Goal: Find specific fact: Find specific fact

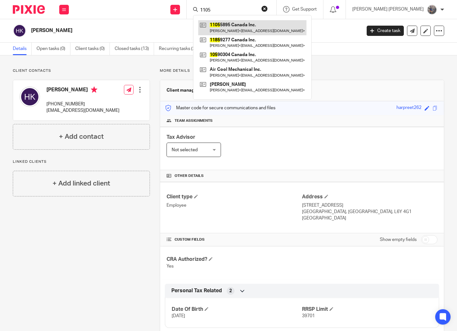
type input "1105"
click at [265, 29] on link at bounding box center [252, 27] width 108 height 15
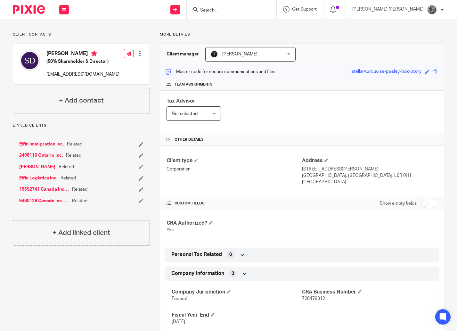
scroll to position [73, 0]
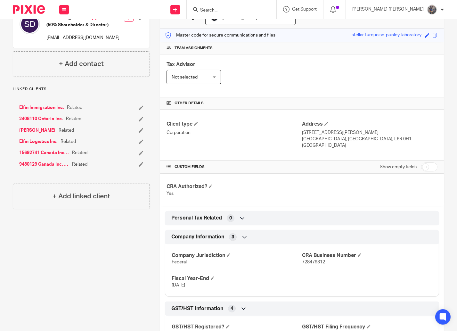
click at [312, 263] on span "728479312" at bounding box center [313, 262] width 23 height 4
copy span "728479312"
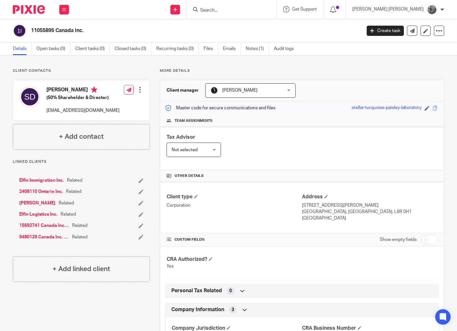
drag, startPoint x: 85, startPoint y: 33, endPoint x: 32, endPoint y: 33, distance: 52.2
click at [32, 33] on h2 "11055895 Canada Inc." at bounding box center [161, 30] width 261 height 7
copy h2 "11055895 Canada Inc."
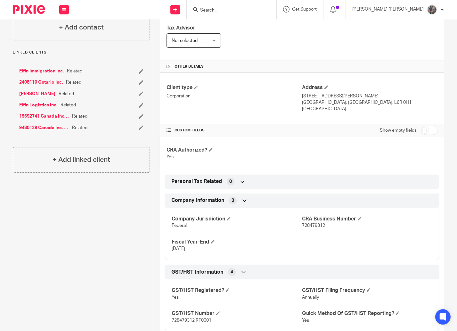
click at [306, 226] on span "728479312" at bounding box center [313, 225] width 23 height 4
copy span "728479312"
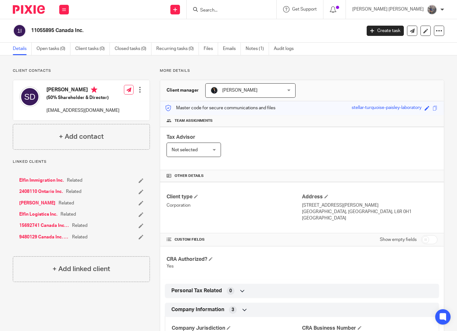
click at [84, 35] on div "11055895 Canada Inc." at bounding box center [185, 30] width 345 height 13
click at [85, 31] on h2 "11055895 Canada Inc." at bounding box center [161, 30] width 261 height 7
drag, startPoint x: 82, startPoint y: 29, endPoint x: 31, endPoint y: 31, distance: 51.3
click at [31, 31] on h2 "11055895 Canada Inc." at bounding box center [161, 30] width 261 height 7
copy h2 "11055895 Canada Inc."
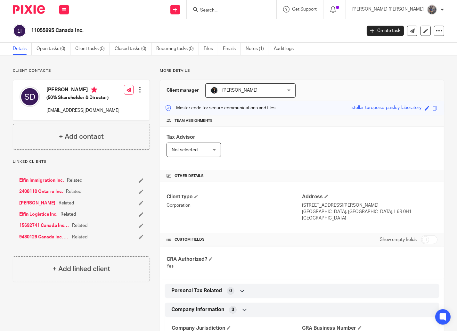
click at [344, 202] on div "Address 23 Connolly Crescent Brampton, Ontario, L6R 0H1 Canada" at bounding box center [370, 208] width 136 height 28
drag, startPoint x: 341, startPoint y: 206, endPoint x: 299, endPoint y: 207, distance: 42.0
click at [302, 207] on p "[STREET_ADDRESS][PERSON_NAME]" at bounding box center [370, 205] width 136 height 6
copy p "[STREET_ADDRESS][PERSON_NAME]"
click at [360, 214] on p "[GEOGRAPHIC_DATA], [GEOGRAPHIC_DATA], L6R 0H1" at bounding box center [370, 212] width 136 height 6
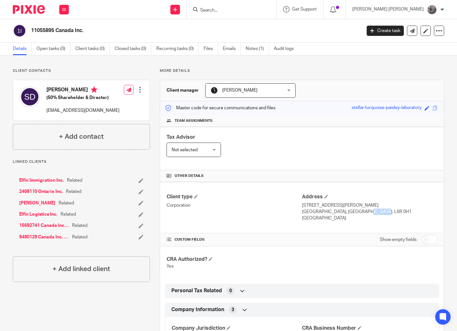
drag, startPoint x: 355, startPoint y: 214, endPoint x: 338, endPoint y: 215, distance: 17.0
click at [338, 215] on p "[GEOGRAPHIC_DATA], [GEOGRAPHIC_DATA], L6R 0H1" at bounding box center [370, 212] width 136 height 6
copy p "L6R 0H1"
click at [79, 30] on h2 "11055895 Canada Inc." at bounding box center [161, 30] width 261 height 7
drag, startPoint x: 81, startPoint y: 31, endPoint x: 32, endPoint y: 30, distance: 48.7
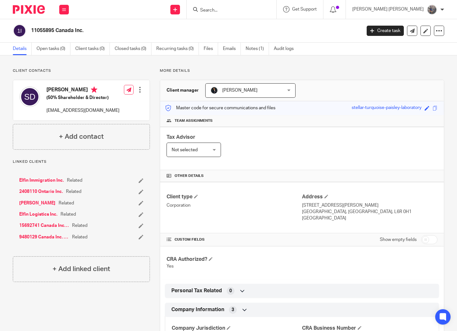
click at [32, 30] on h2 "11055895 Canada Inc." at bounding box center [161, 30] width 261 height 7
copy h2 "11055895 Canada Inc."
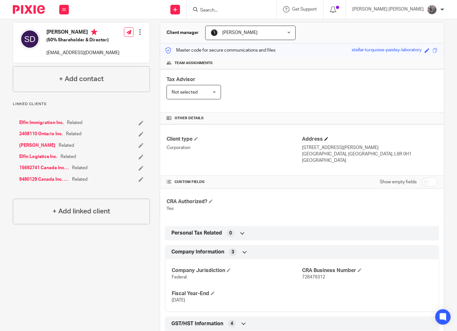
scroll to position [73, 0]
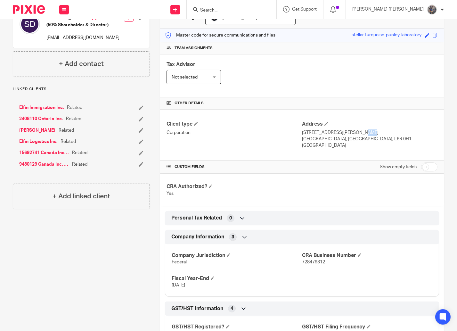
drag, startPoint x: 340, startPoint y: 132, endPoint x: 332, endPoint y: 132, distance: 7.7
click at [332, 132] on p "[STREET_ADDRESS][PERSON_NAME]" at bounding box center [370, 132] width 136 height 6
drag, startPoint x: 341, startPoint y: 132, endPoint x: 299, endPoint y: 134, distance: 41.7
click at [302, 134] on p "[STREET_ADDRESS][PERSON_NAME]" at bounding box center [370, 132] width 136 height 6
copy p "[STREET_ADDRESS][PERSON_NAME]"
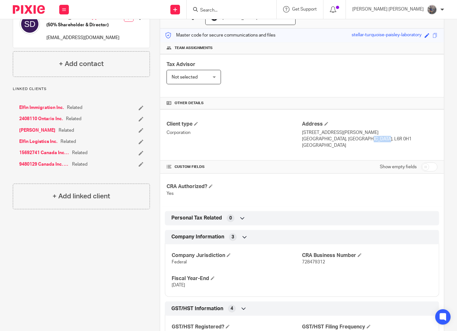
drag, startPoint x: 355, startPoint y: 140, endPoint x: 338, endPoint y: 142, distance: 16.8
click at [338, 142] on p "[GEOGRAPHIC_DATA], [GEOGRAPHIC_DATA], L6R 0H1" at bounding box center [370, 139] width 136 height 6
copy p "L6R 0H1"
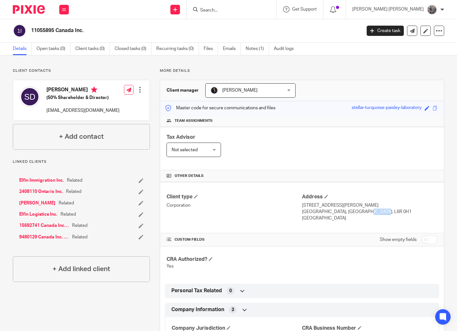
click at [46, 200] on link "[PERSON_NAME]" at bounding box center [37, 203] width 36 height 6
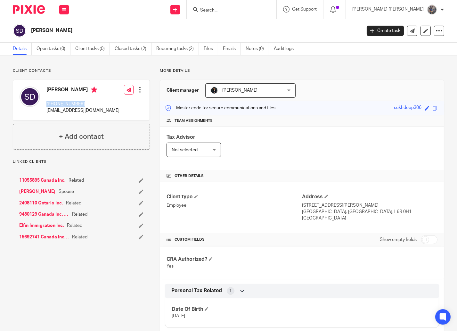
click at [46, 105] on p "[PHONE_NUMBER]" at bounding box center [82, 104] width 73 height 6
click at [29, 178] on link "11055895 Canada Inc." at bounding box center [42, 180] width 46 height 6
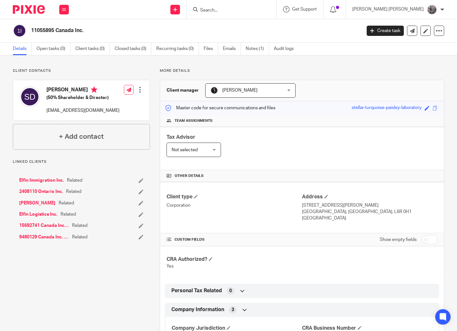
scroll to position [73, 0]
